Goal: Task Accomplishment & Management: Use online tool/utility

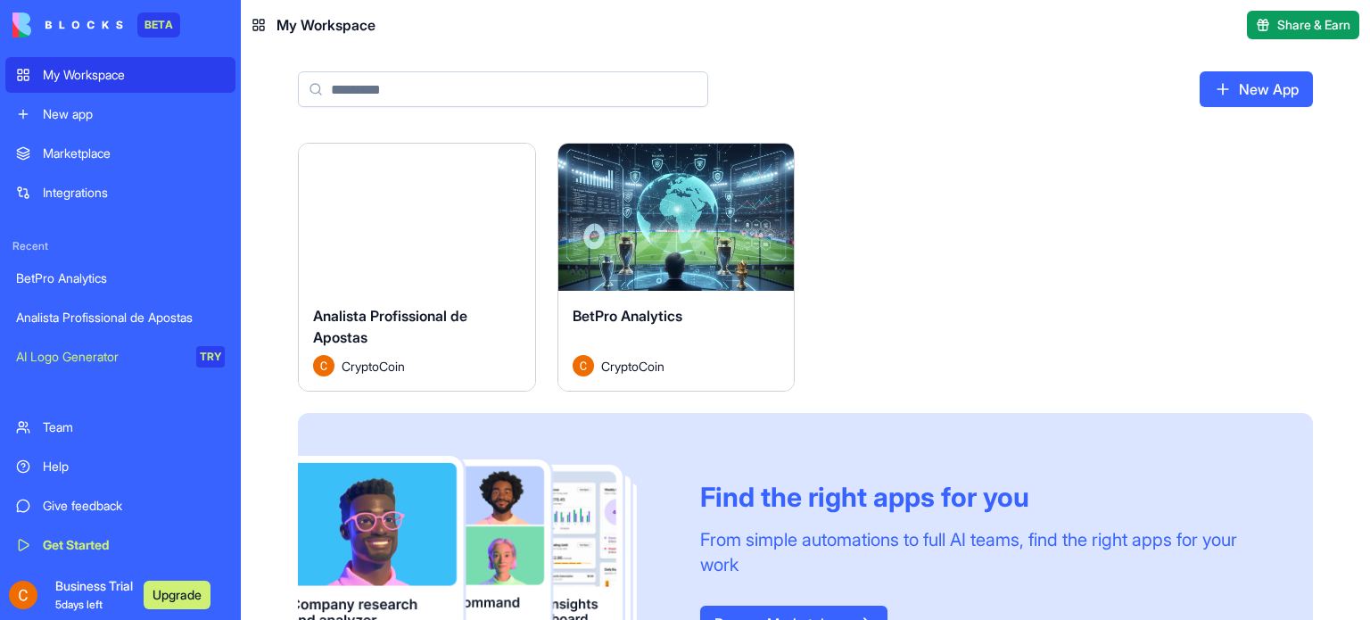
drag, startPoint x: 1253, startPoint y: 86, endPoint x: 755, endPoint y: 34, distance: 500.2
click at [1253, 86] on link "New App" at bounding box center [1255, 89] width 113 height 36
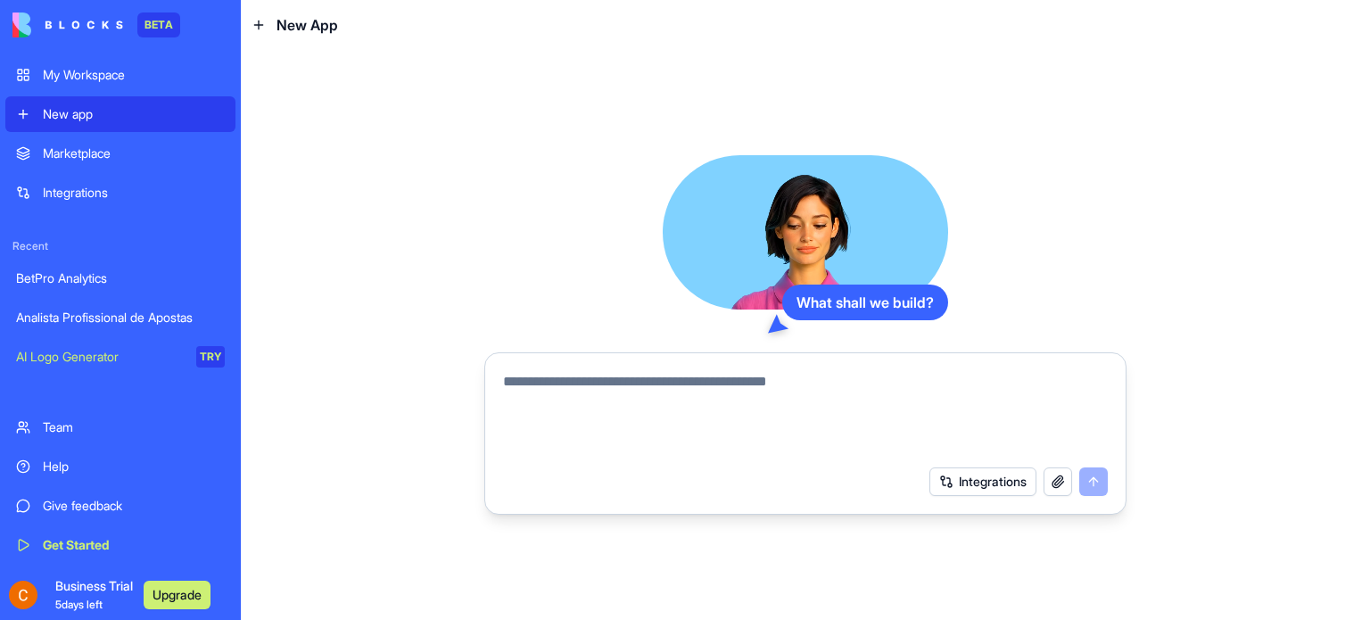
click at [524, 378] on textarea at bounding box center [805, 414] width 605 height 86
type textarea "*"
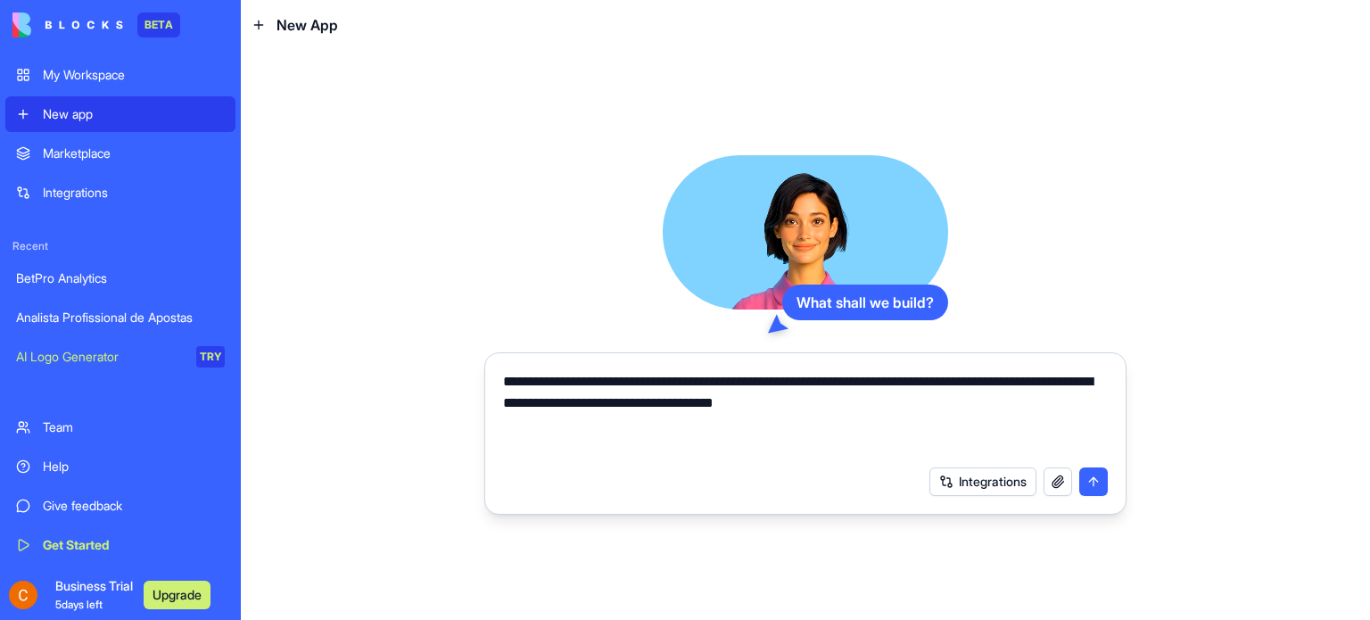
type textarea "**********"
click at [1089, 483] on button "submit" at bounding box center [1093, 481] width 29 height 29
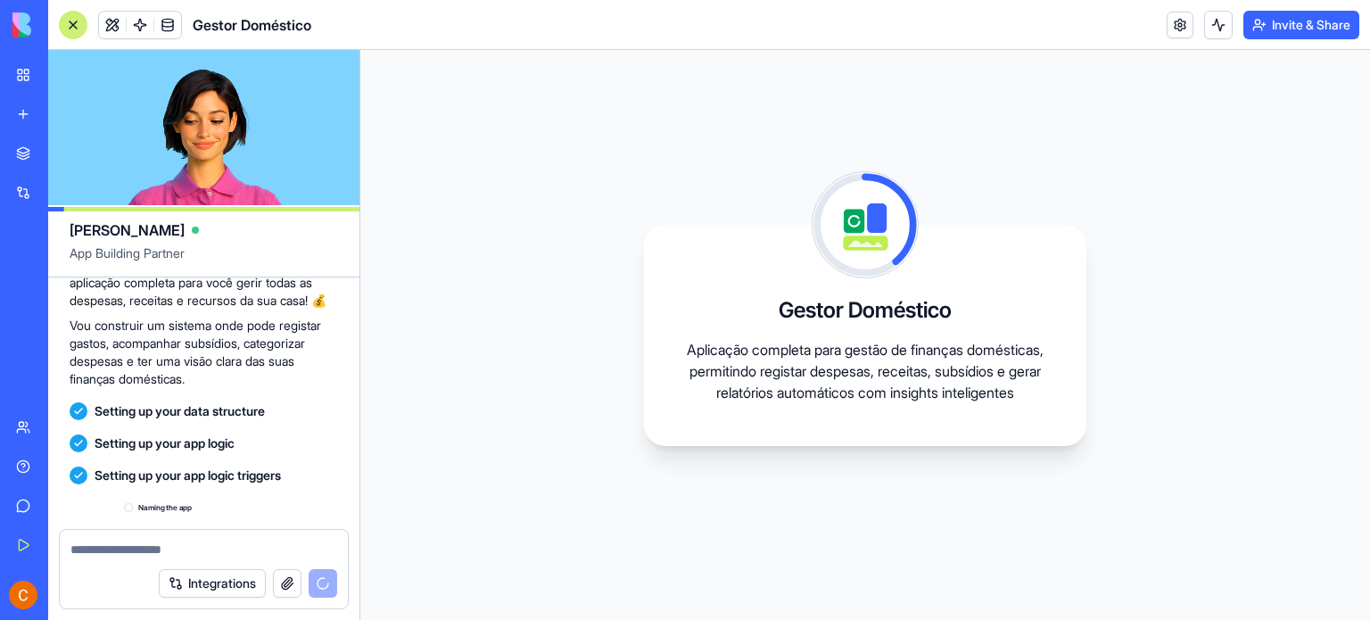
scroll to position [375, 0]
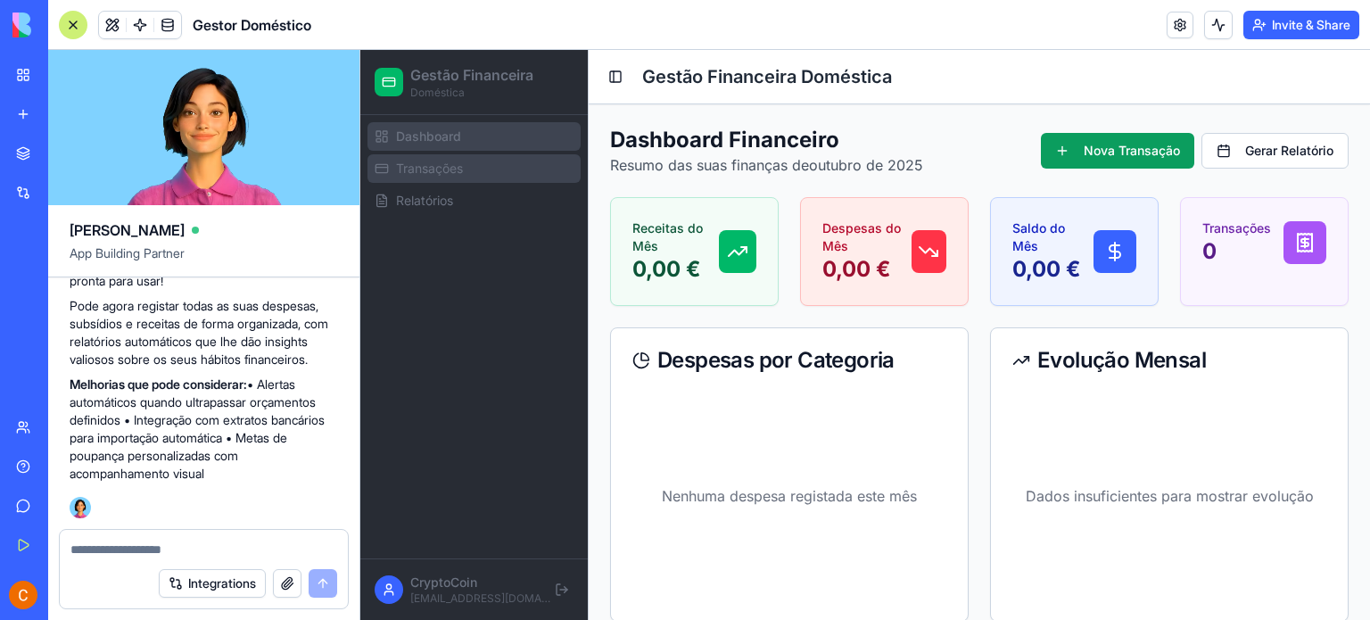
click at [463, 175] on span "Transações" at bounding box center [429, 169] width 67 height 18
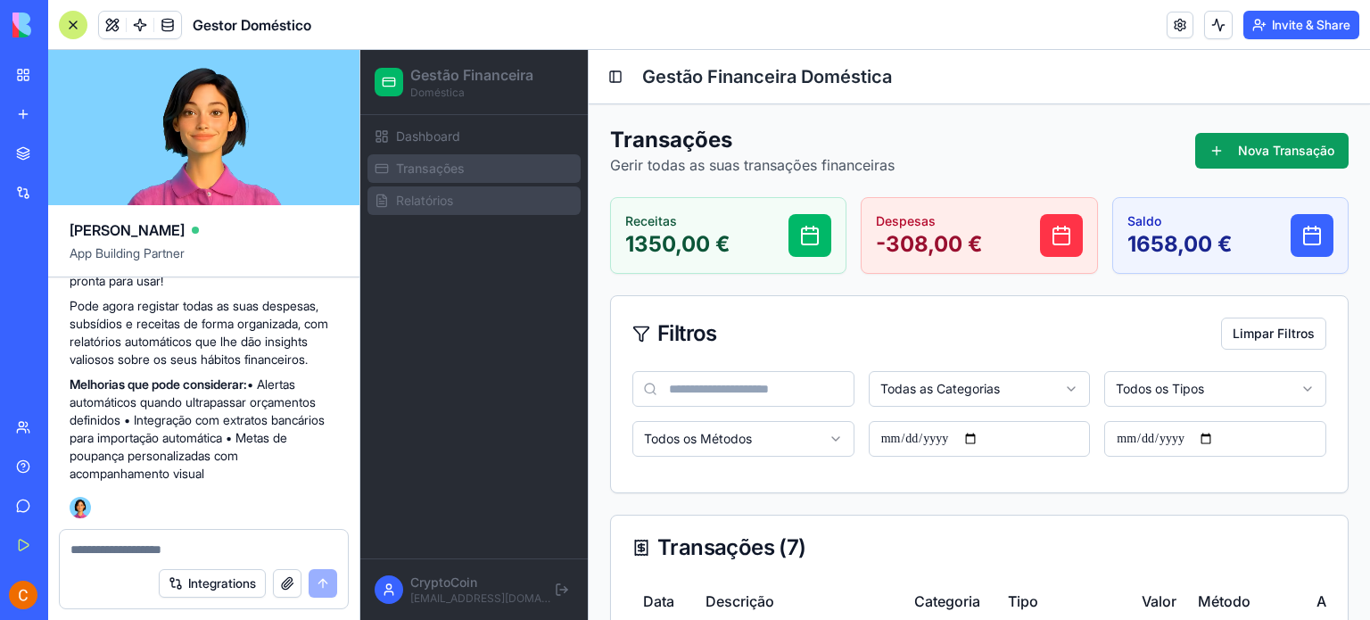
click at [424, 202] on span "Relatórios" at bounding box center [424, 201] width 57 height 18
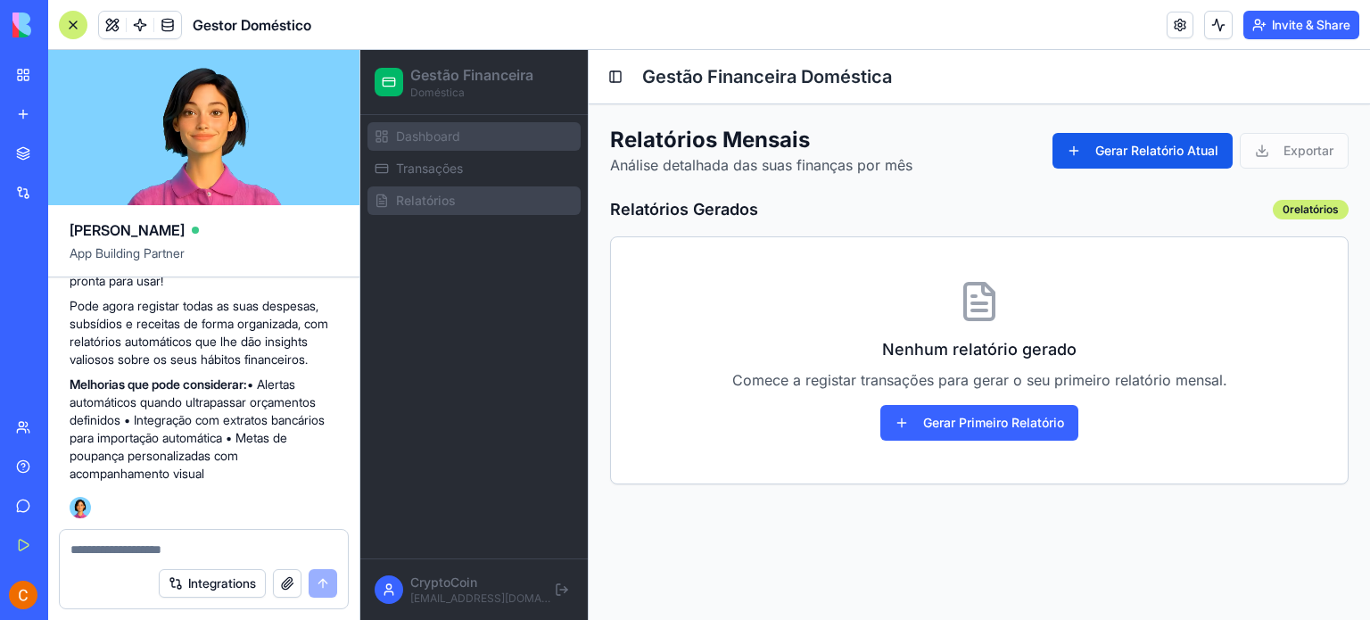
click at [453, 128] on span "Dashboard" at bounding box center [428, 137] width 64 height 18
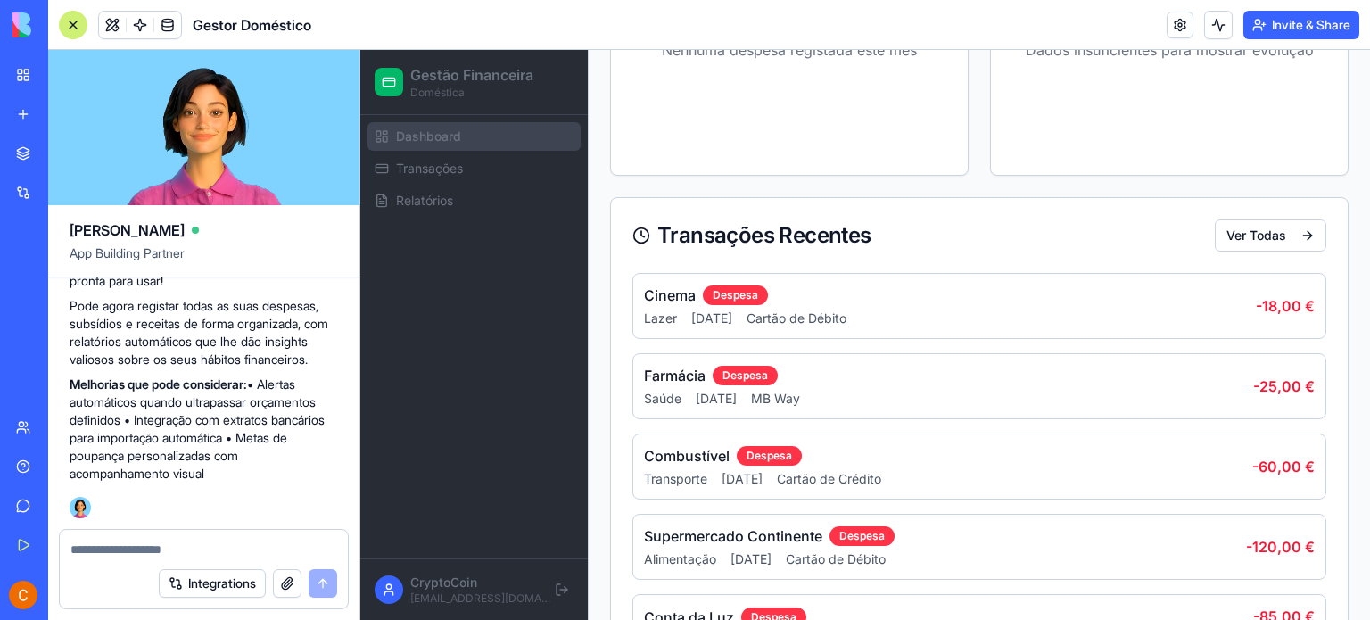
scroll to position [527, 0]
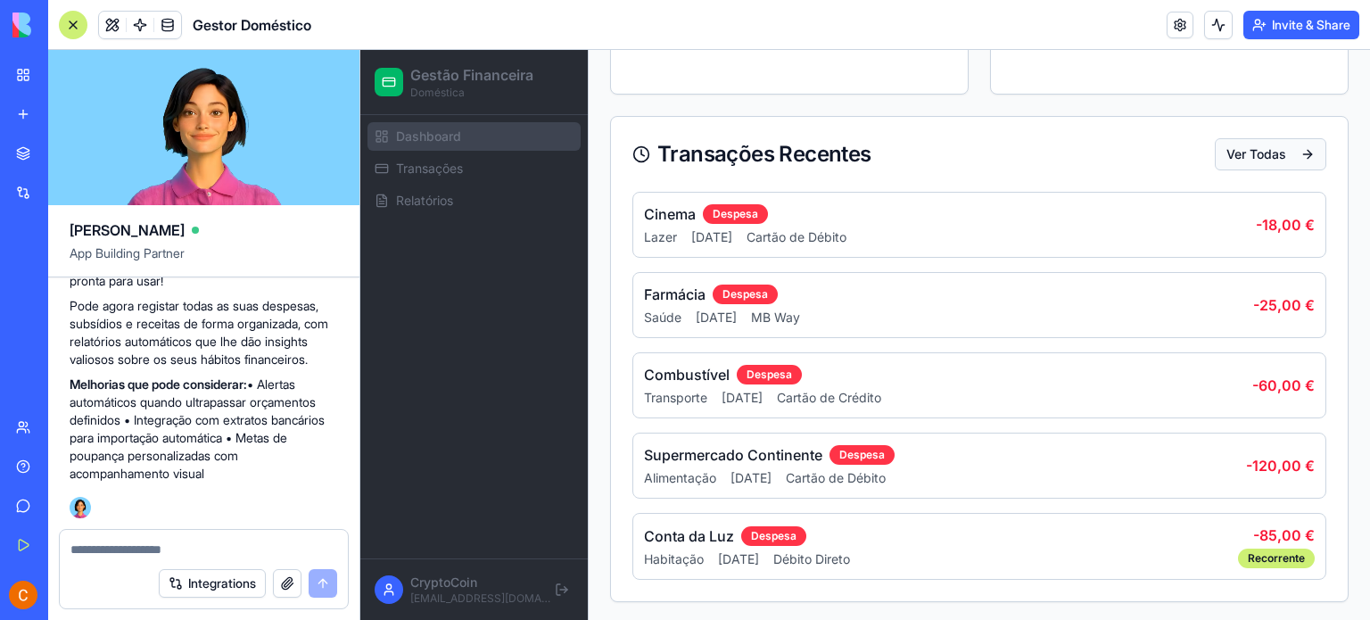
click at [1259, 160] on button "Ver Todas" at bounding box center [1269, 154] width 111 height 32
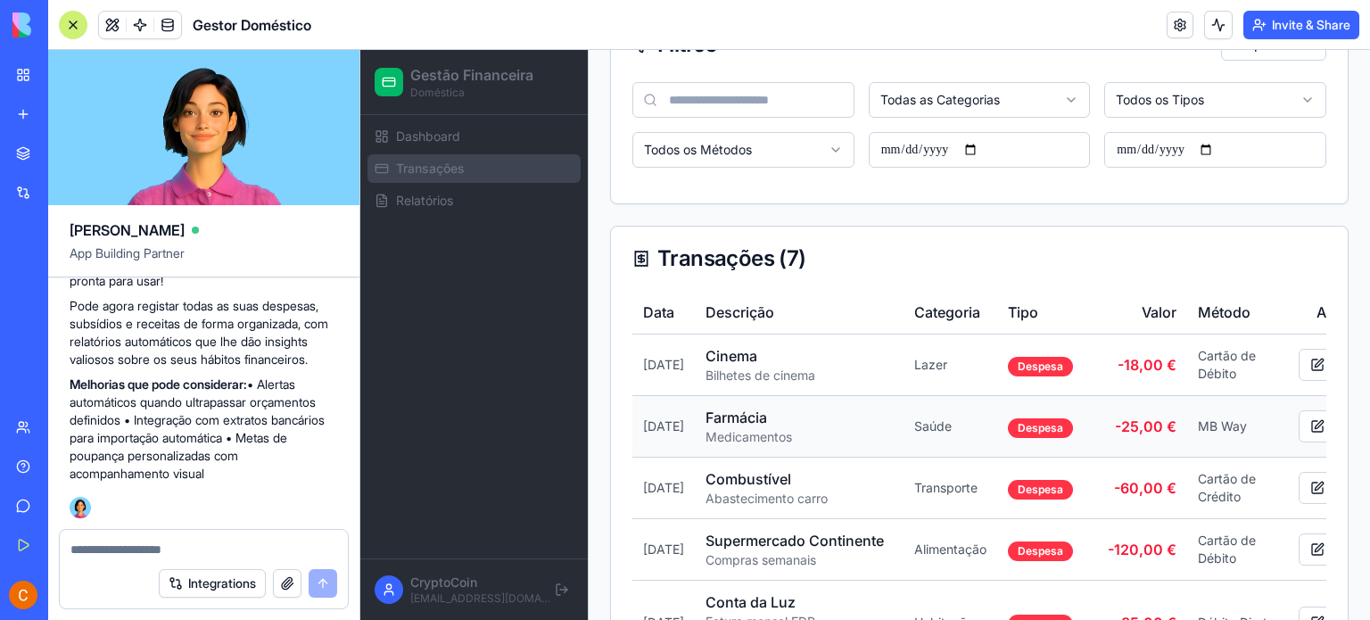
scroll to position [21, 0]
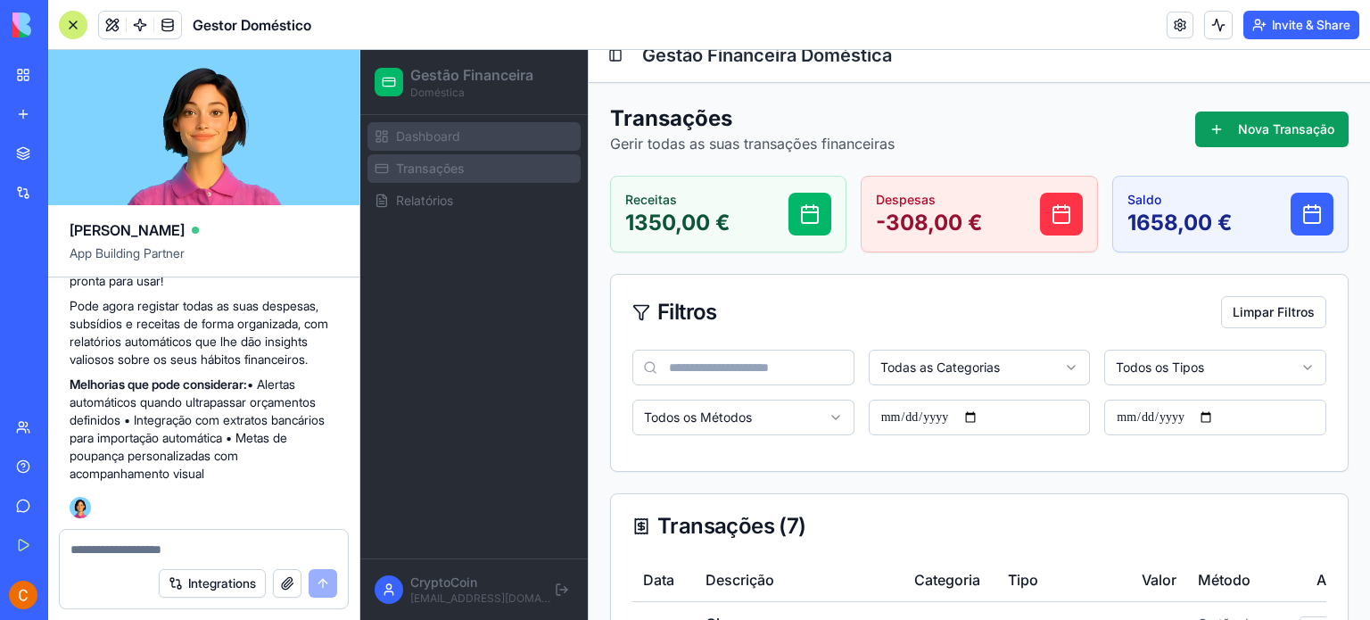
click at [418, 131] on span "Dashboard" at bounding box center [428, 137] width 64 height 18
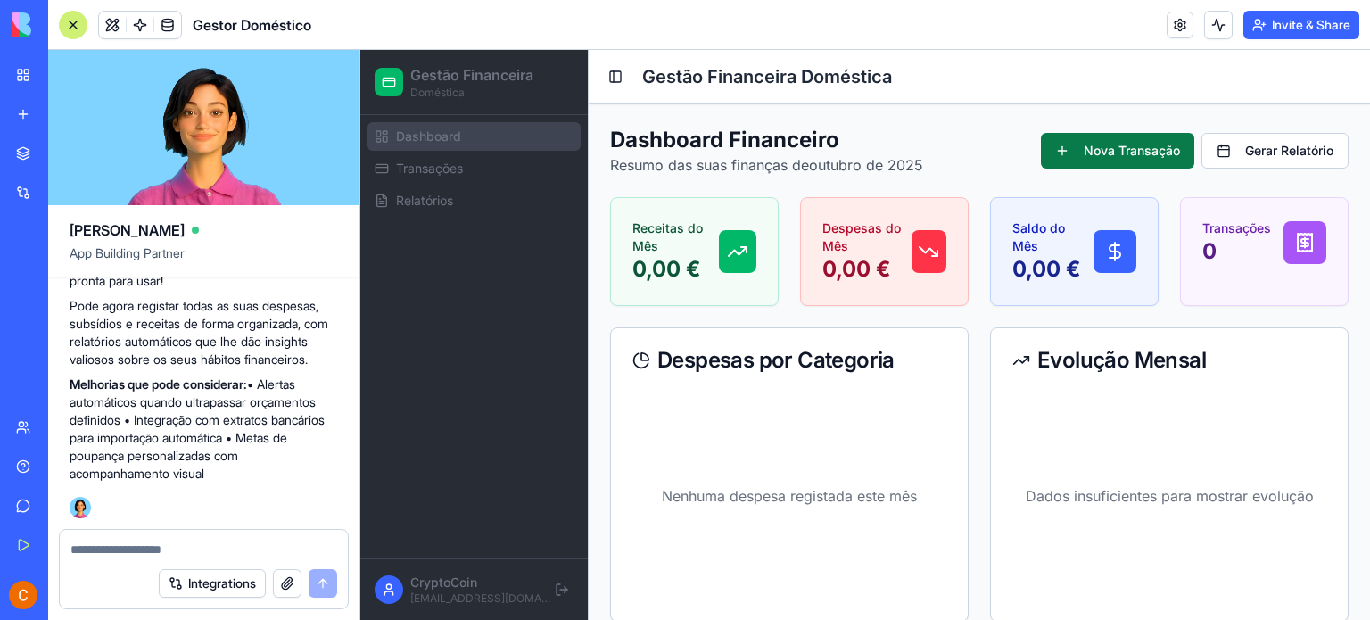
click at [1059, 151] on button "Nova Transação" at bounding box center [1117, 151] width 153 height 36
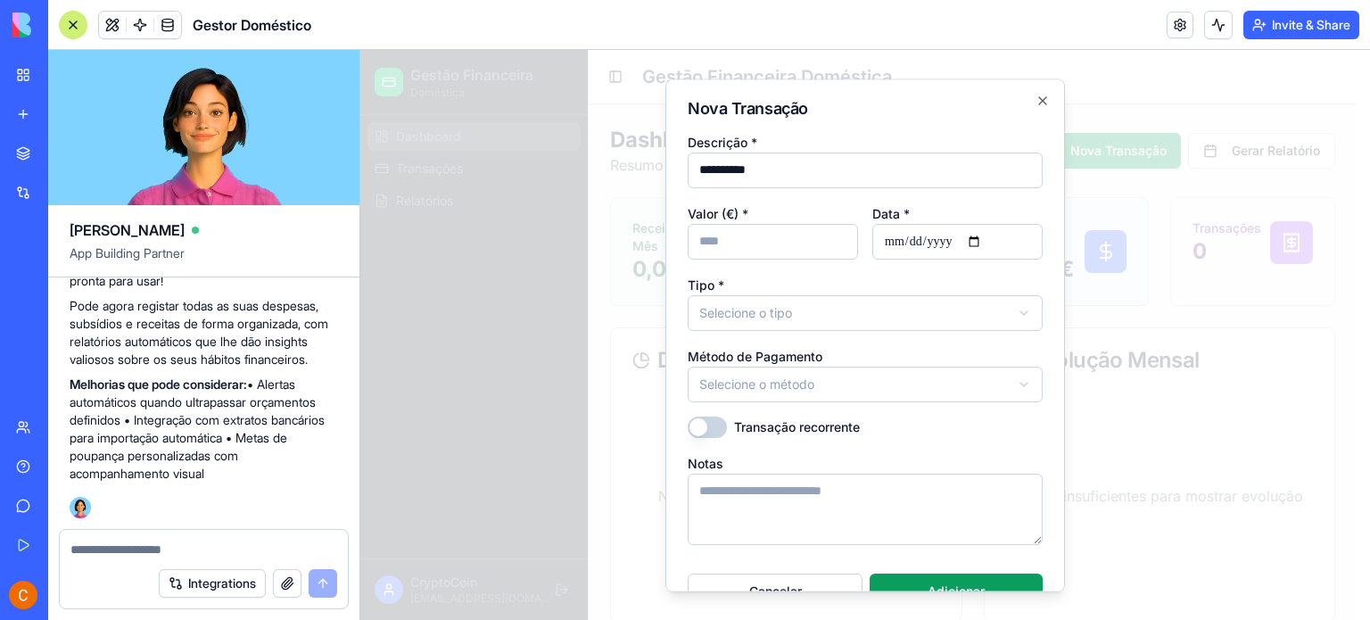
type input "**********"
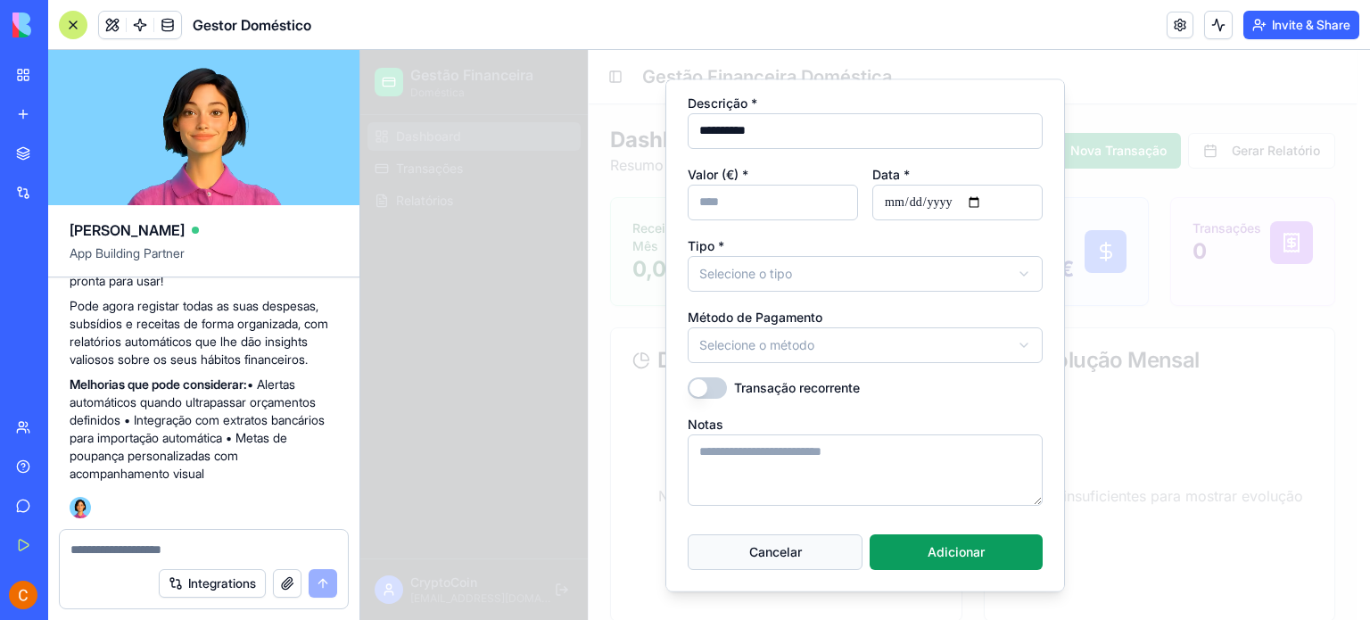
click at [802, 545] on button "Cancelar" at bounding box center [774, 552] width 175 height 36
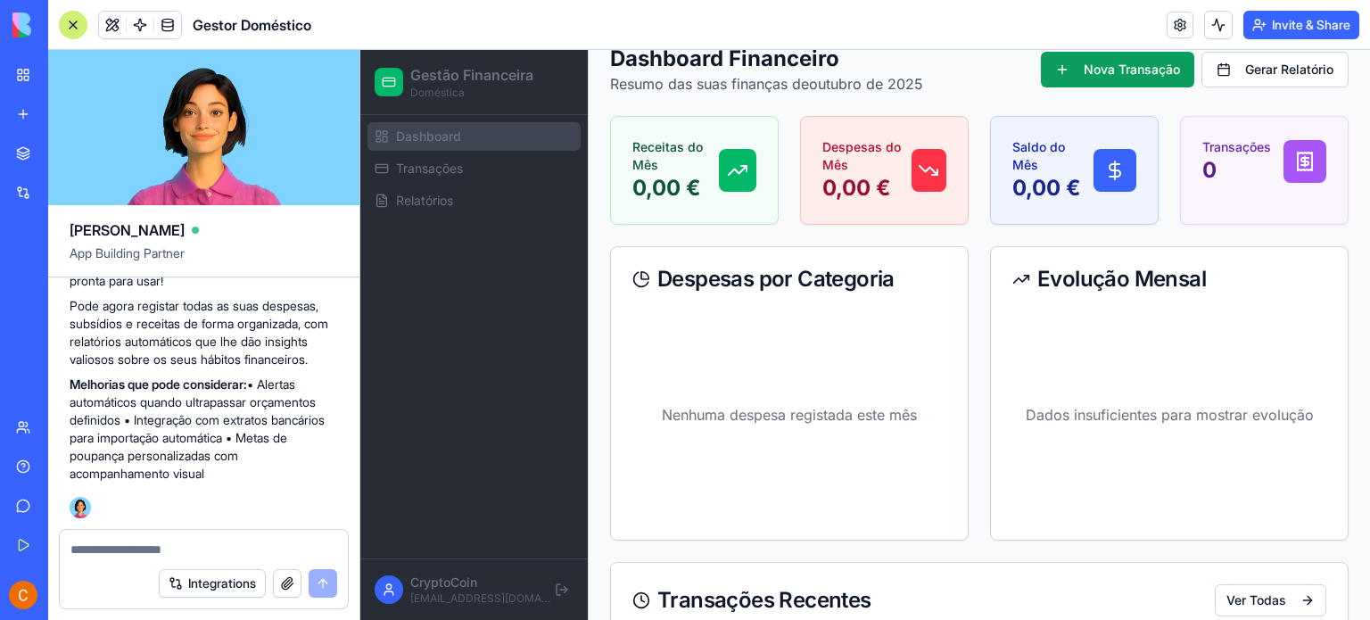
scroll to position [0, 0]
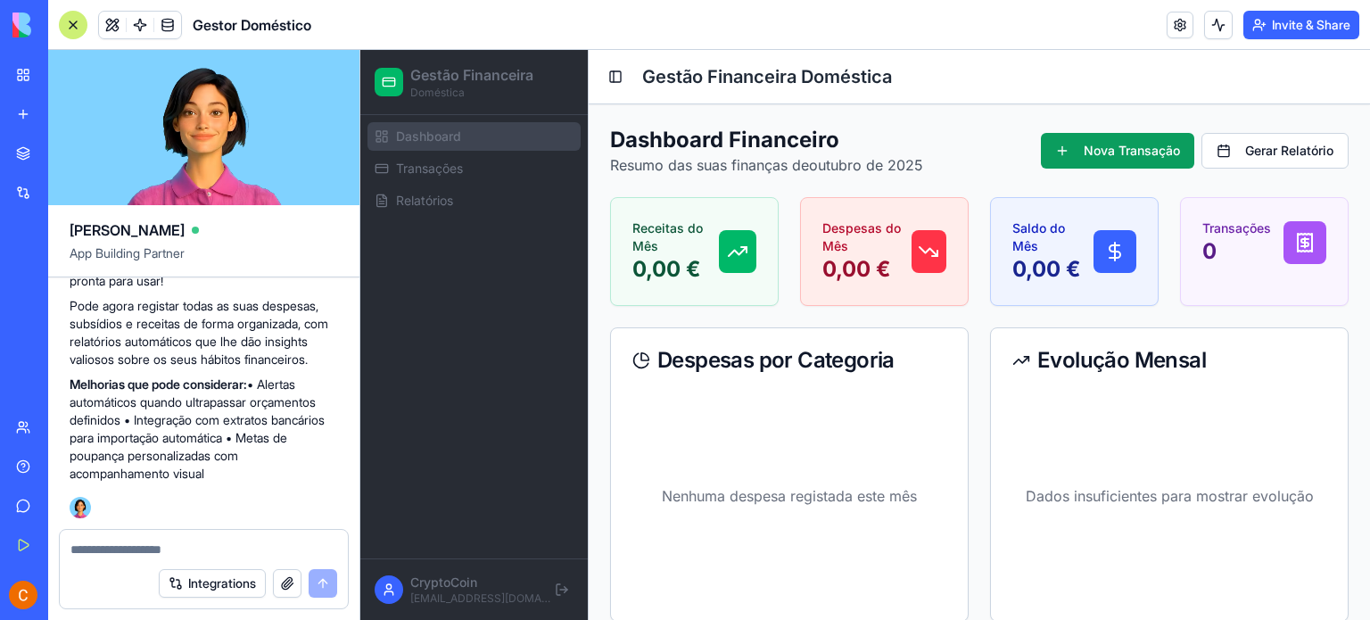
click at [193, 549] on textarea at bounding box center [203, 549] width 267 height 18
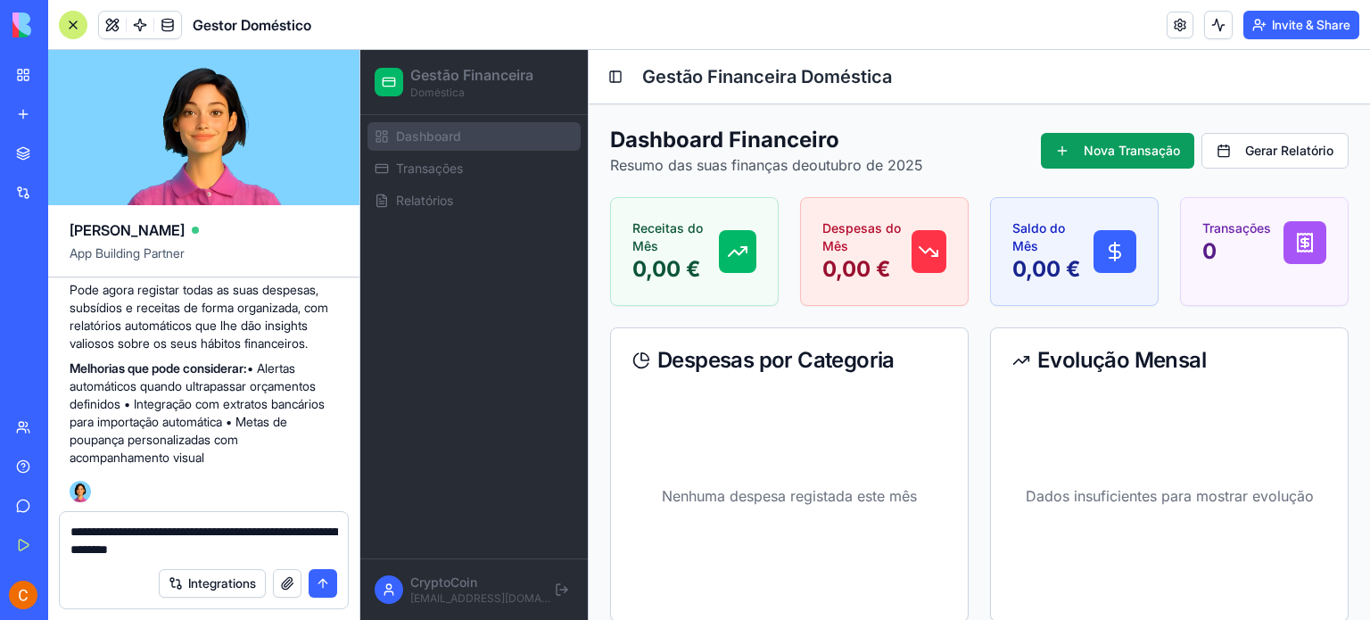
type textarea "**********"
